Goal: Obtain resource: Download file/media

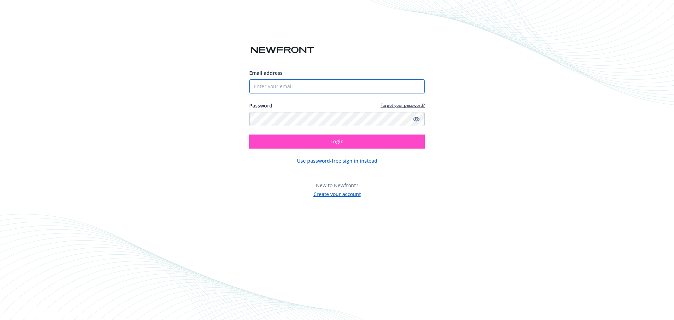
type input "[EMAIL_ADDRESS][DOMAIN_NAME]"
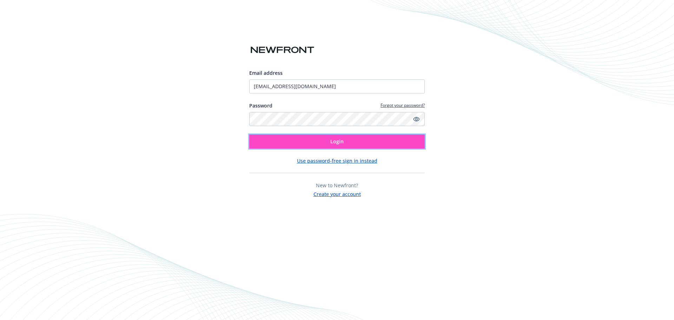
click at [310, 142] on button "Login" at bounding box center [336, 141] width 175 height 14
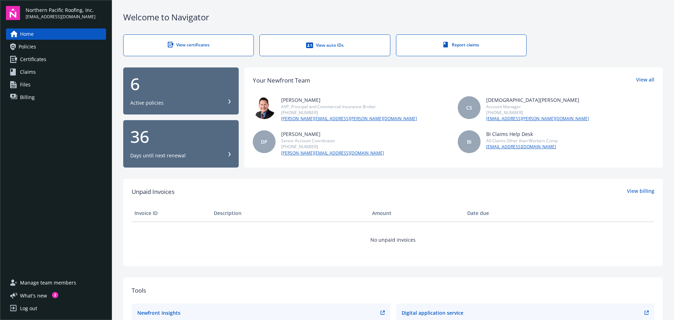
click at [179, 100] on div "Active policies" at bounding box center [180, 102] width 101 height 7
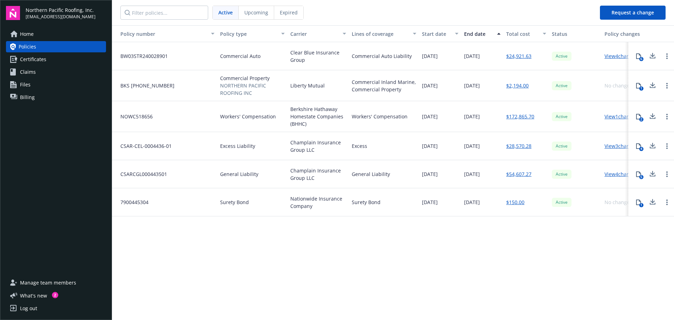
click at [31, 73] on span "Claims" at bounding box center [28, 71] width 16 height 11
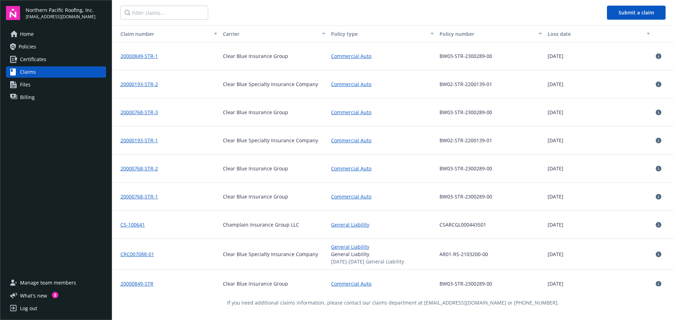
click at [130, 225] on link "CS-100641" at bounding box center [132, 224] width 25 height 7
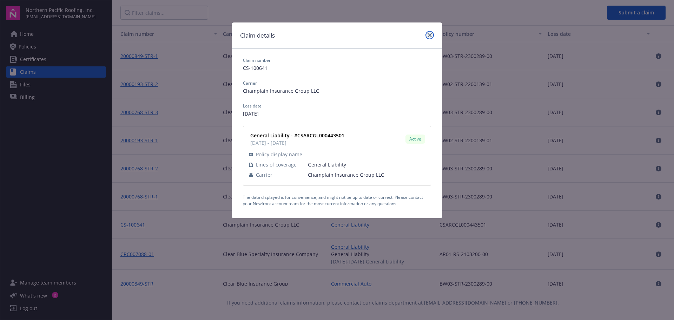
click at [427, 37] on icon "close" at bounding box center [429, 35] width 4 height 4
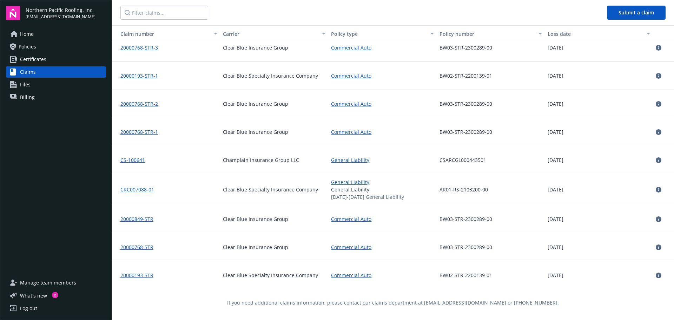
scroll to position [68, 0]
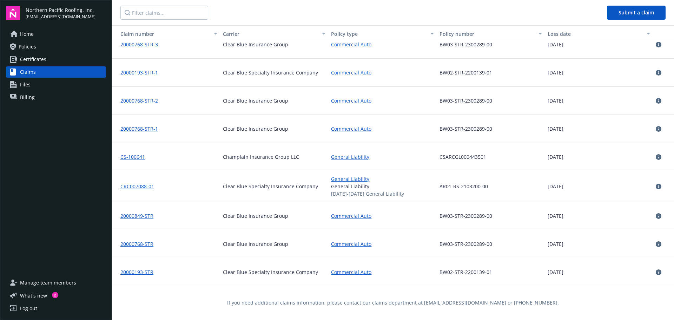
click at [134, 243] on link "20000768-STR" at bounding box center [136, 243] width 33 height 7
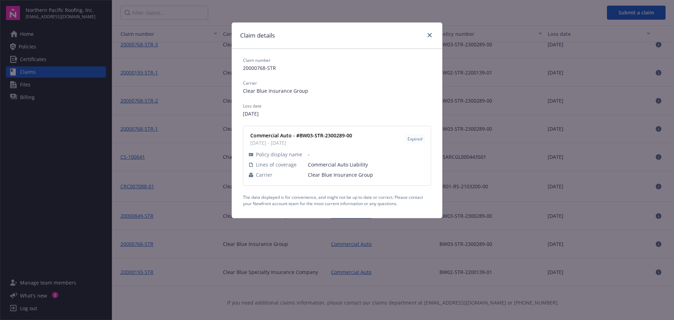
click at [424, 44] on div "Claim details" at bounding box center [337, 35] width 211 height 26
drag, startPoint x: 429, startPoint y: 32, endPoint x: 499, endPoint y: 112, distance: 106.4
click at [429, 33] on link "close" at bounding box center [429, 35] width 8 height 8
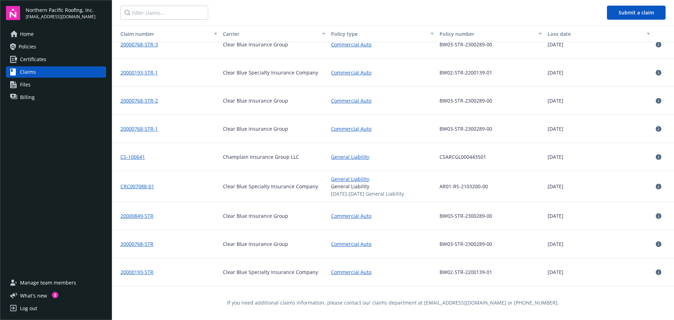
click at [656, 243] on icon at bounding box center [659, 244] width 6 height 6
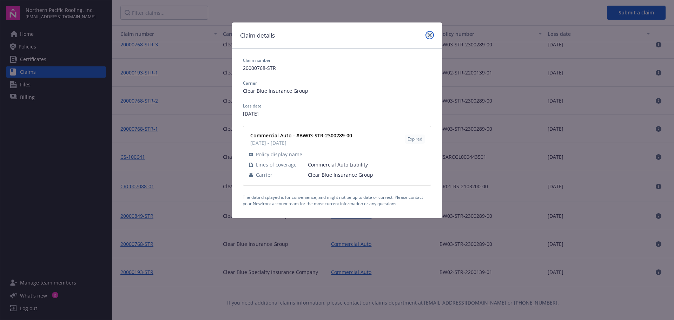
click at [429, 33] on link "close" at bounding box center [429, 35] width 8 height 8
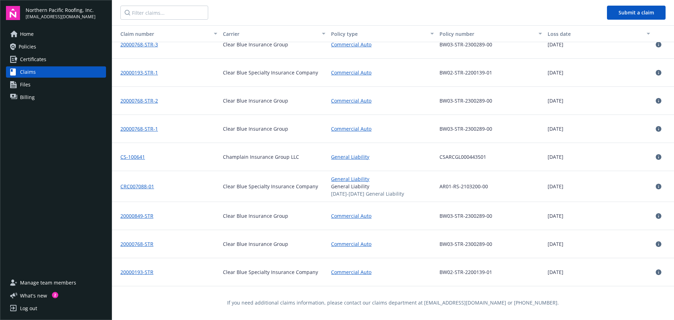
scroll to position [0, 0]
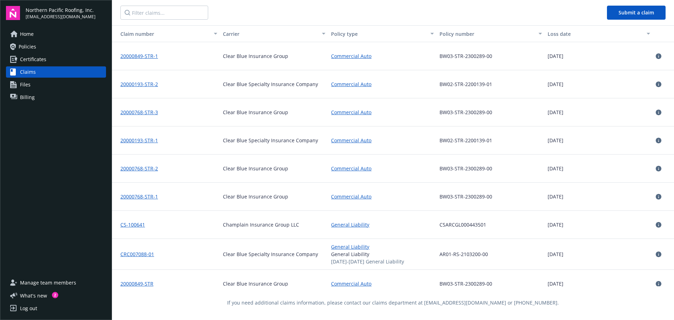
click at [38, 45] on link "Policies" at bounding box center [56, 46] width 100 height 11
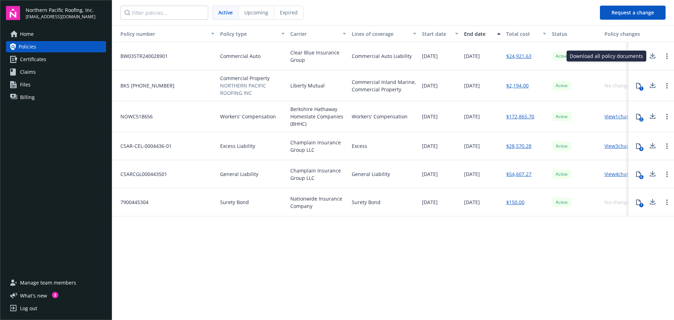
click at [653, 58] on icon at bounding box center [653, 58] width 6 height 2
click at [38, 86] on link "Files" at bounding box center [56, 84] width 100 height 11
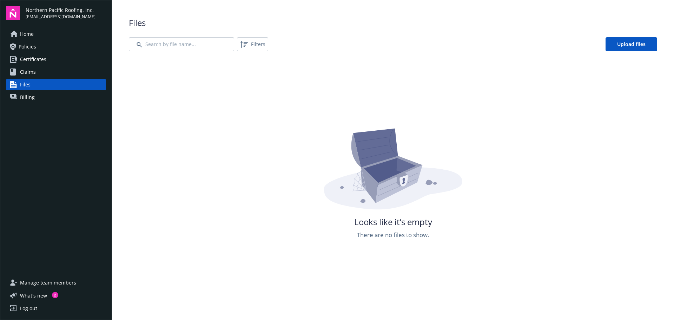
click at [34, 49] on span "Policies" at bounding box center [28, 46] width 18 height 11
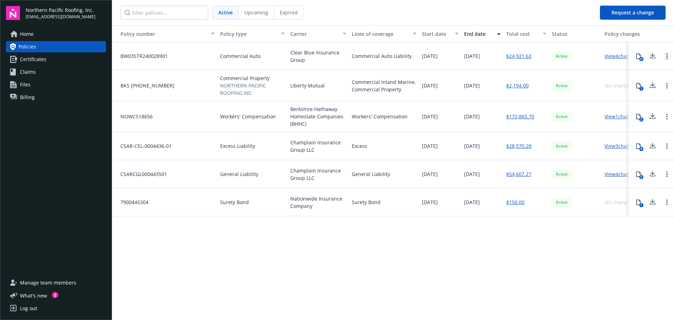
click at [668, 55] on link "Open options" at bounding box center [667, 56] width 8 height 8
